Goal: Task Accomplishment & Management: Complete application form

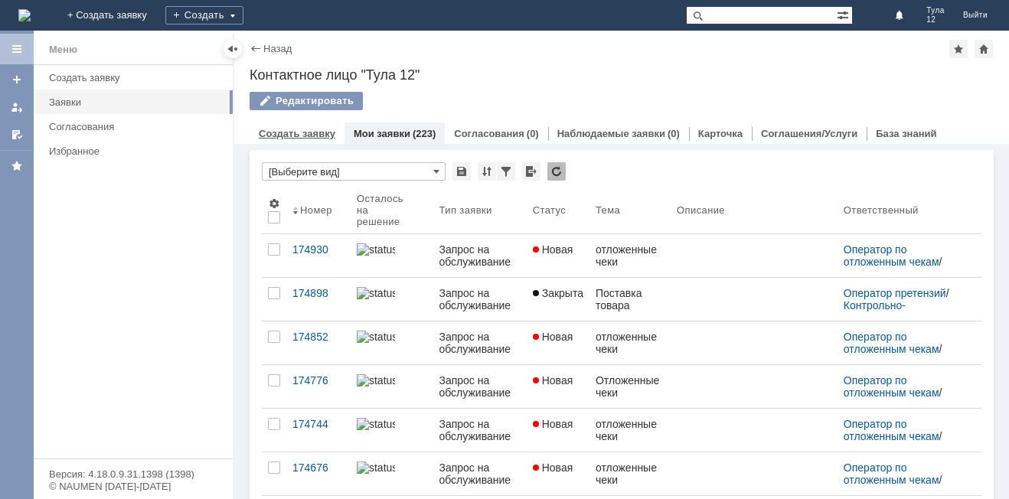
click at [304, 138] on link "Создать заявку" at bounding box center [297, 133] width 77 height 11
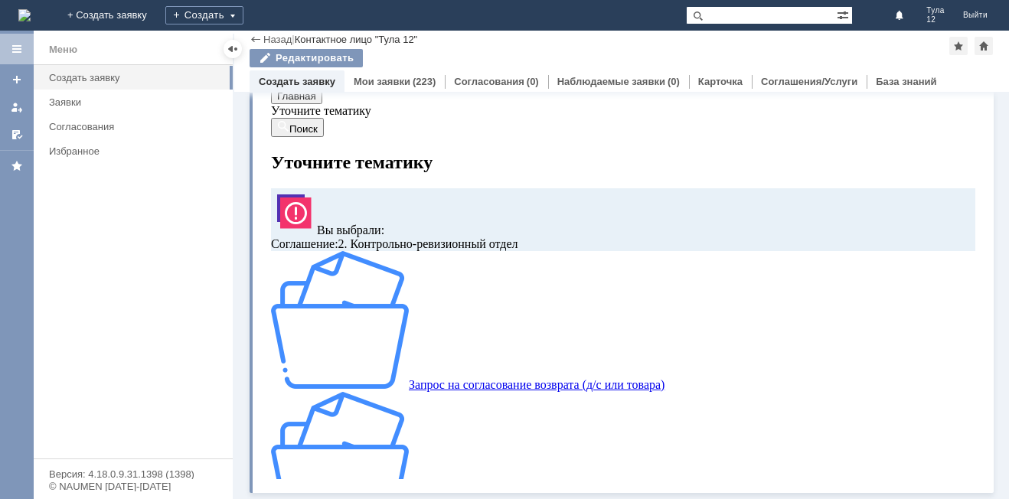
scroll to position [29, 0]
click at [302, 83] on link "Создать заявку" at bounding box center [297, 81] width 77 height 11
click at [302, 81] on link "Создать заявку" at bounding box center [297, 81] width 77 height 11
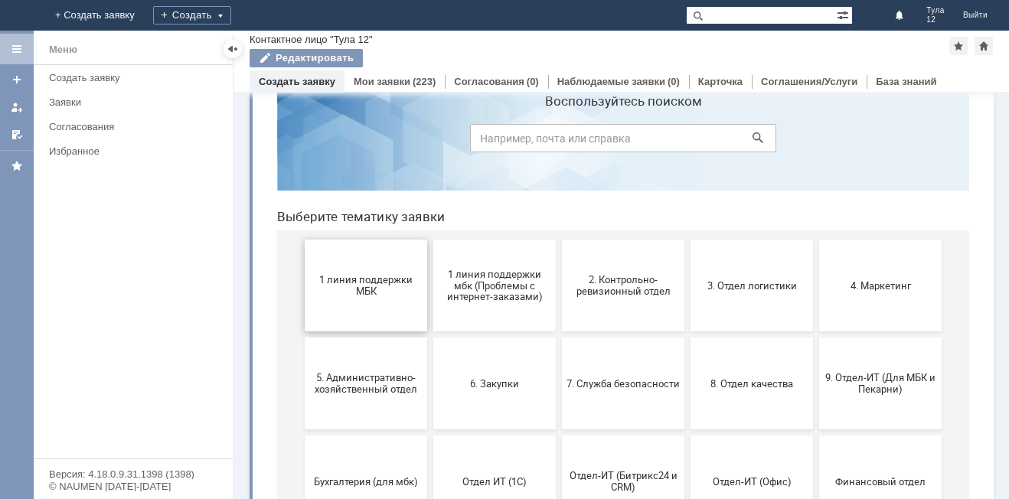
scroll to position [77, 0]
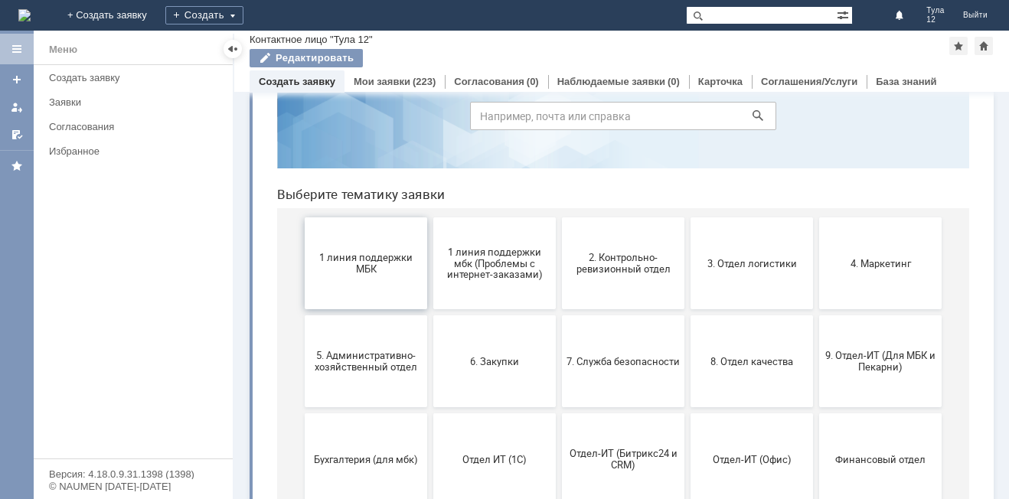
click at [375, 274] on span "1 линия поддержки МБК" at bounding box center [365, 263] width 113 height 23
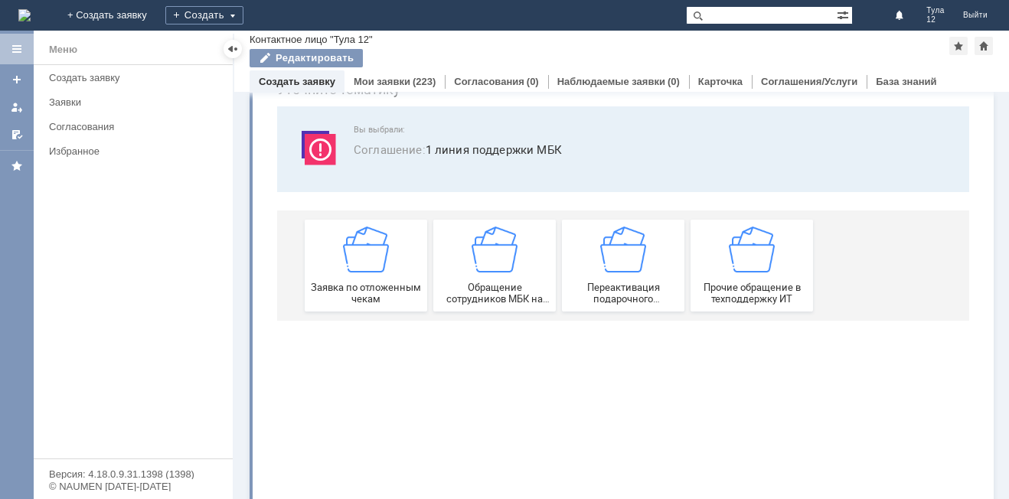
scroll to position [0, 0]
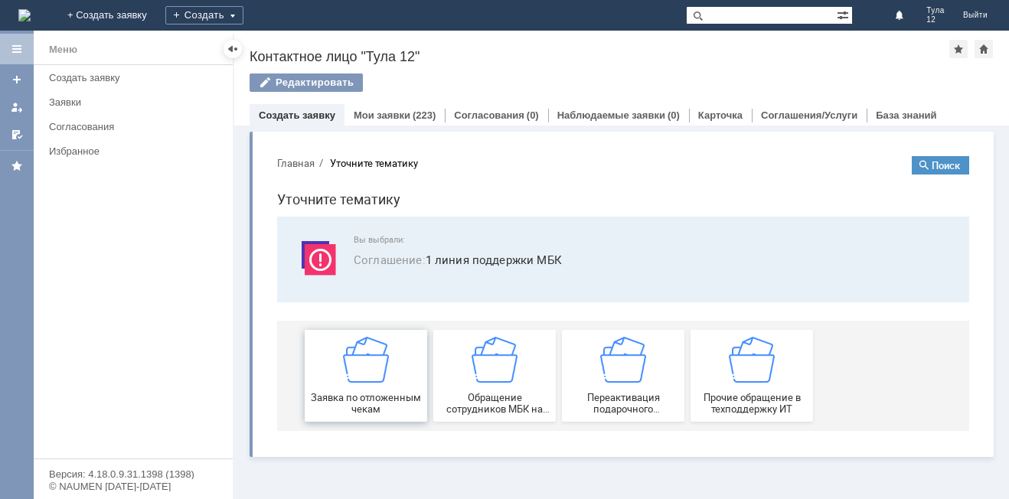
click at [379, 379] on img at bounding box center [366, 360] width 46 height 46
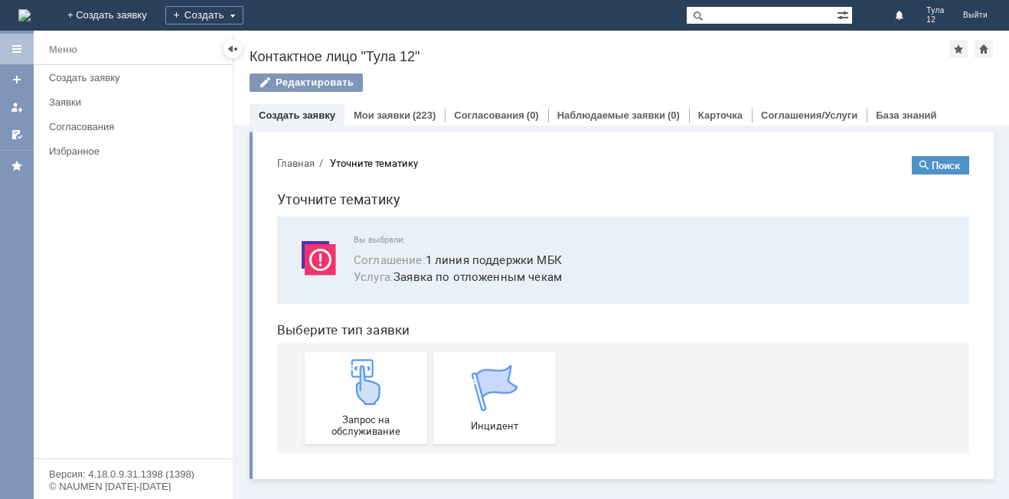
click at [379, 379] on img at bounding box center [366, 382] width 46 height 46
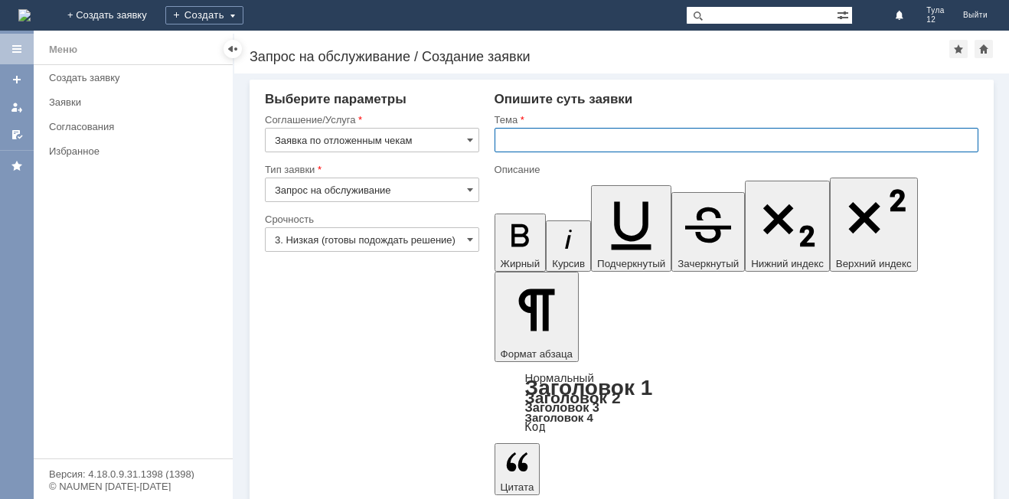
click at [534, 129] on input "text" at bounding box center [737, 140] width 484 height 24
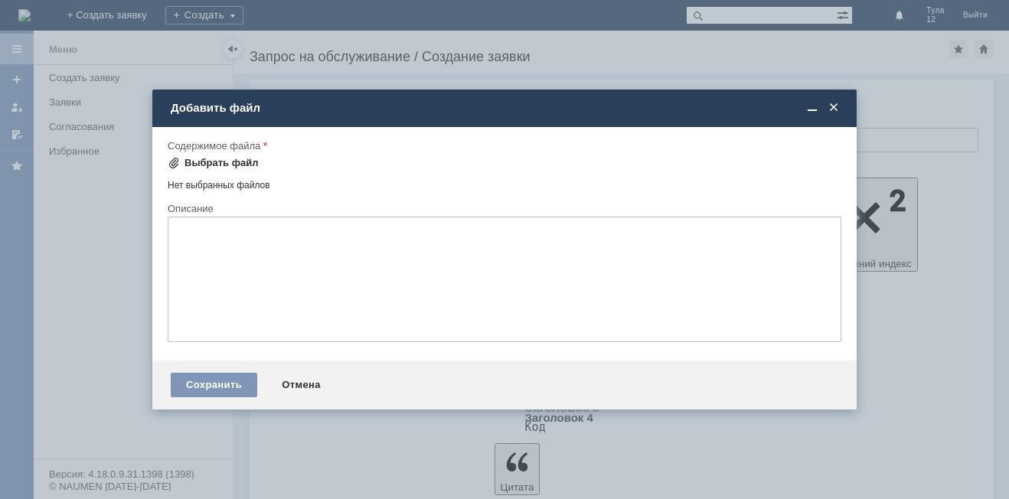
click at [212, 161] on div "Выбрать файл" at bounding box center [221, 163] width 74 height 12
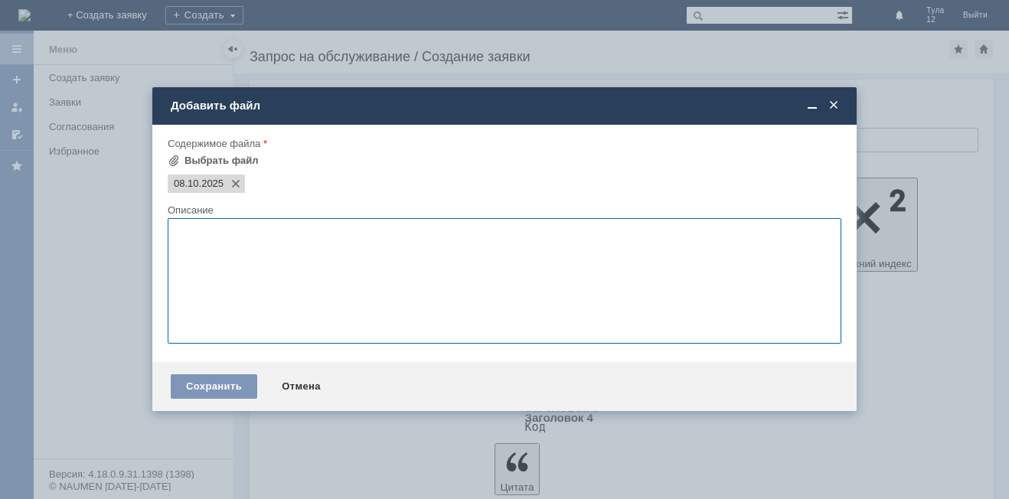
click at [218, 269] on textarea at bounding box center [505, 281] width 674 height 126
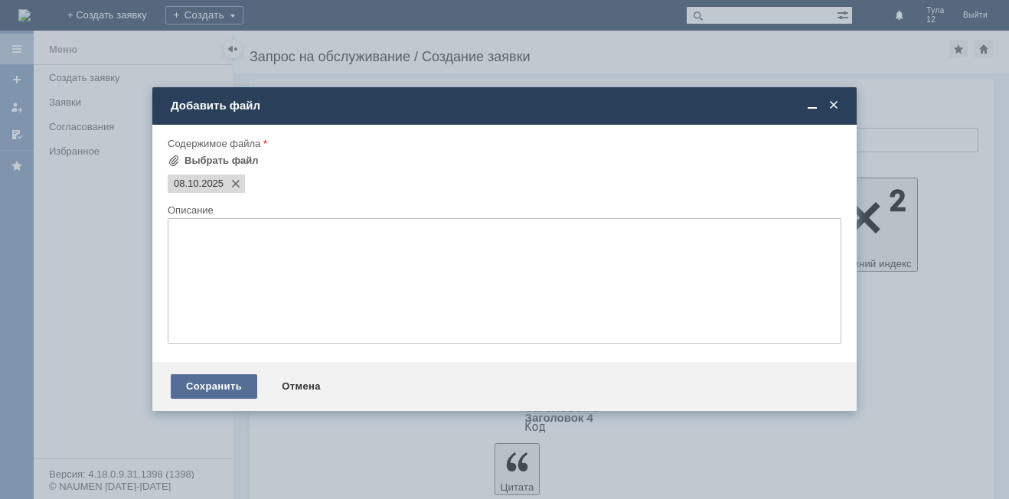
click at [234, 387] on div "Сохранить" at bounding box center [214, 386] width 87 height 24
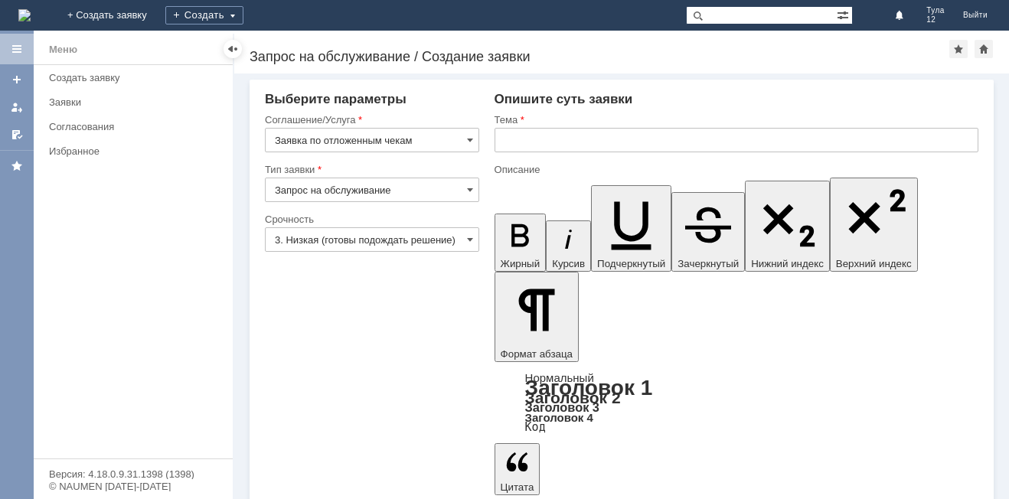
click at [591, 152] on input "text" at bounding box center [737, 140] width 484 height 24
type input "отложенные чеки"
